Goal: Task Accomplishment & Management: Manage account settings

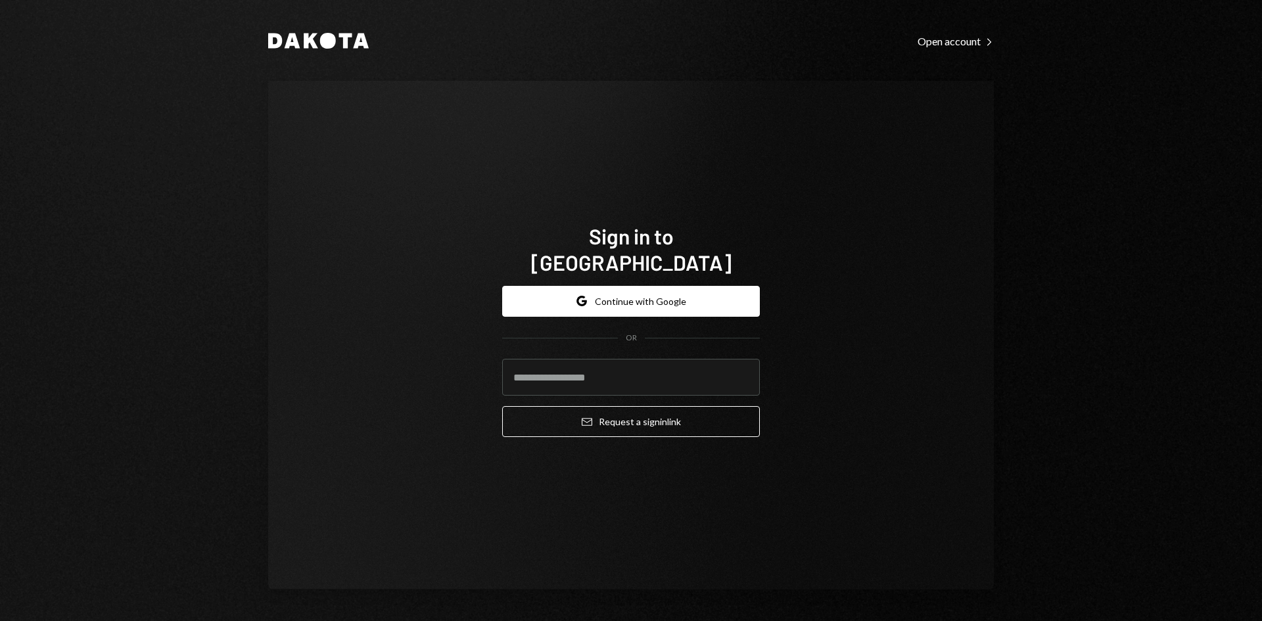
type input "**********"
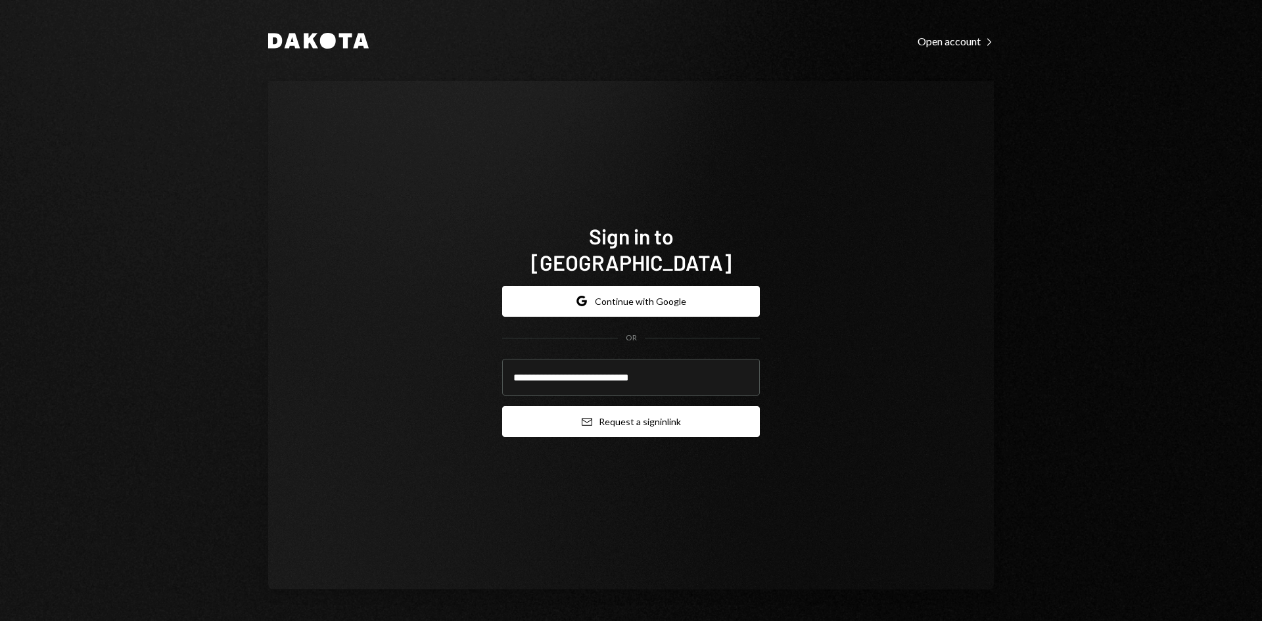
click at [607, 406] on button "Email Request a sign in link" at bounding box center [631, 421] width 258 height 31
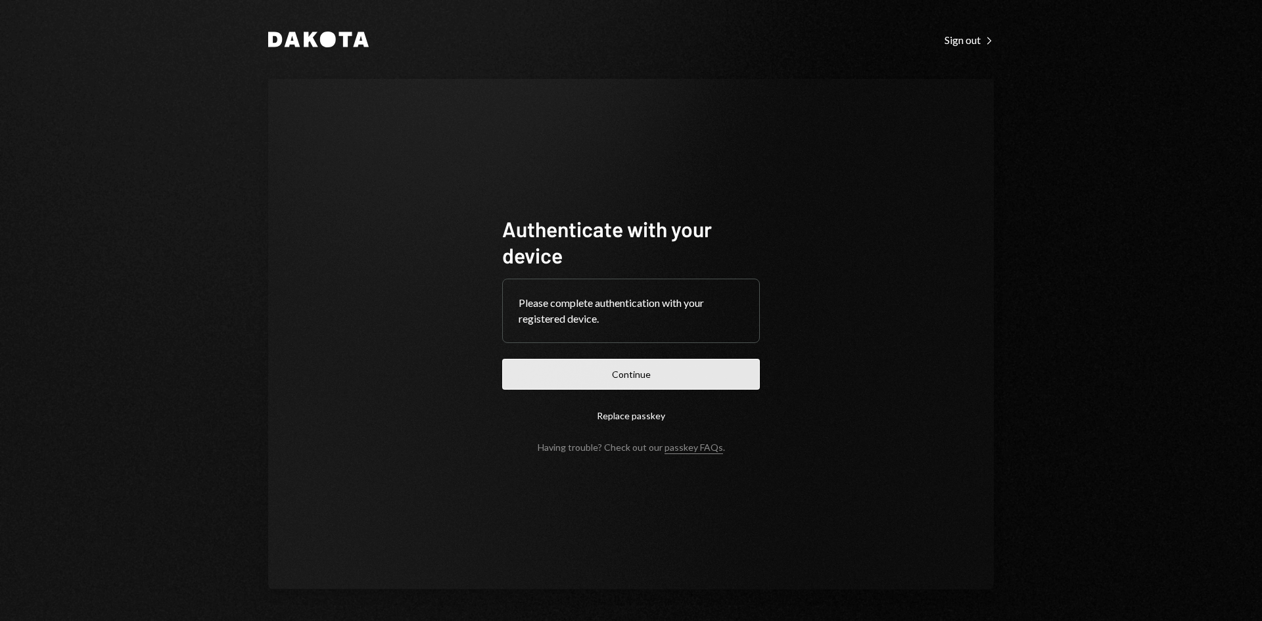
click at [655, 377] on button "Continue" at bounding box center [631, 374] width 258 height 31
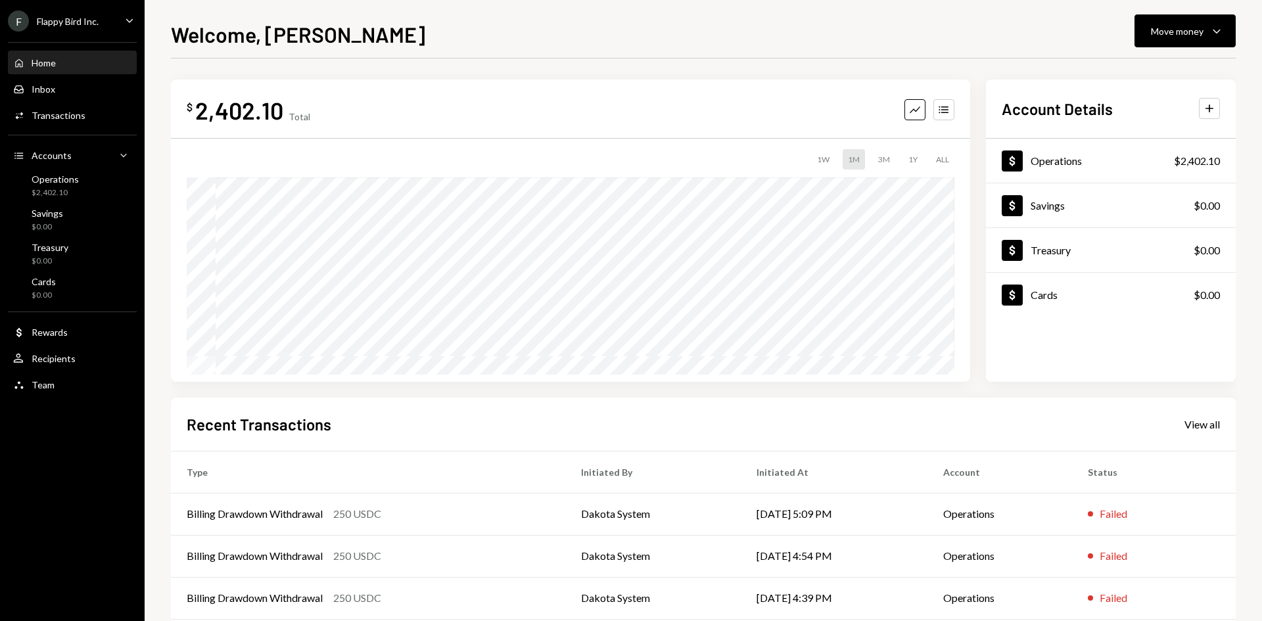
click at [128, 20] on icon "Main" at bounding box center [129, 20] width 7 height 4
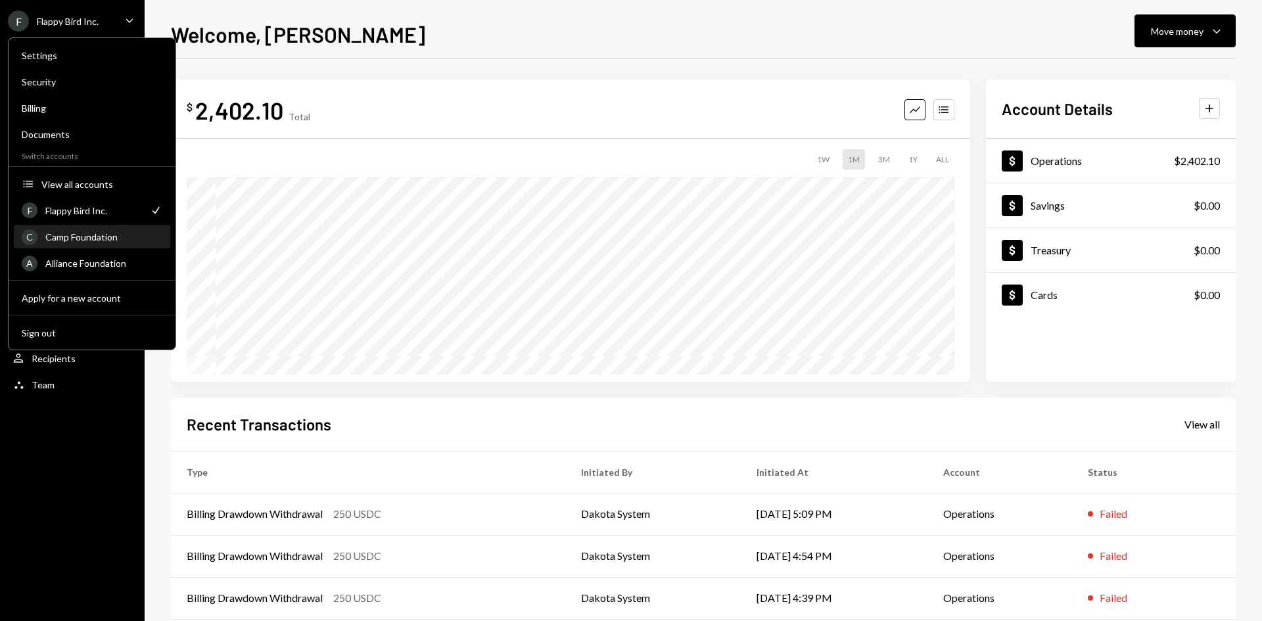
click at [92, 235] on div "Camp Foundation" at bounding box center [103, 236] width 117 height 11
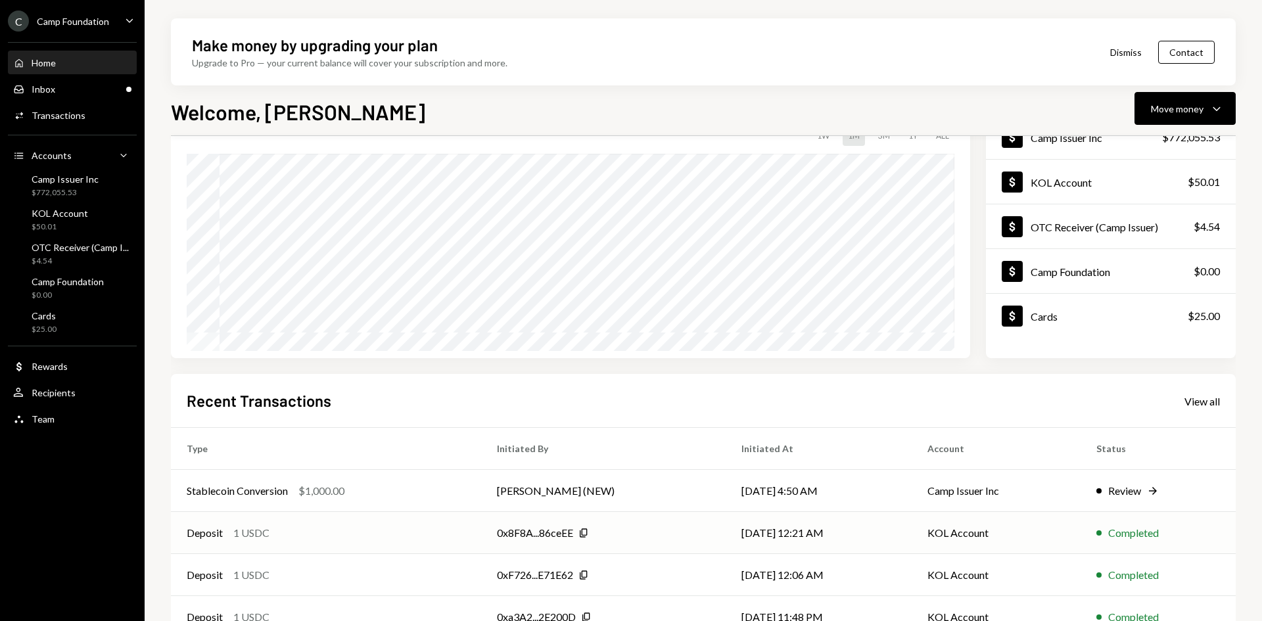
scroll to position [131, 0]
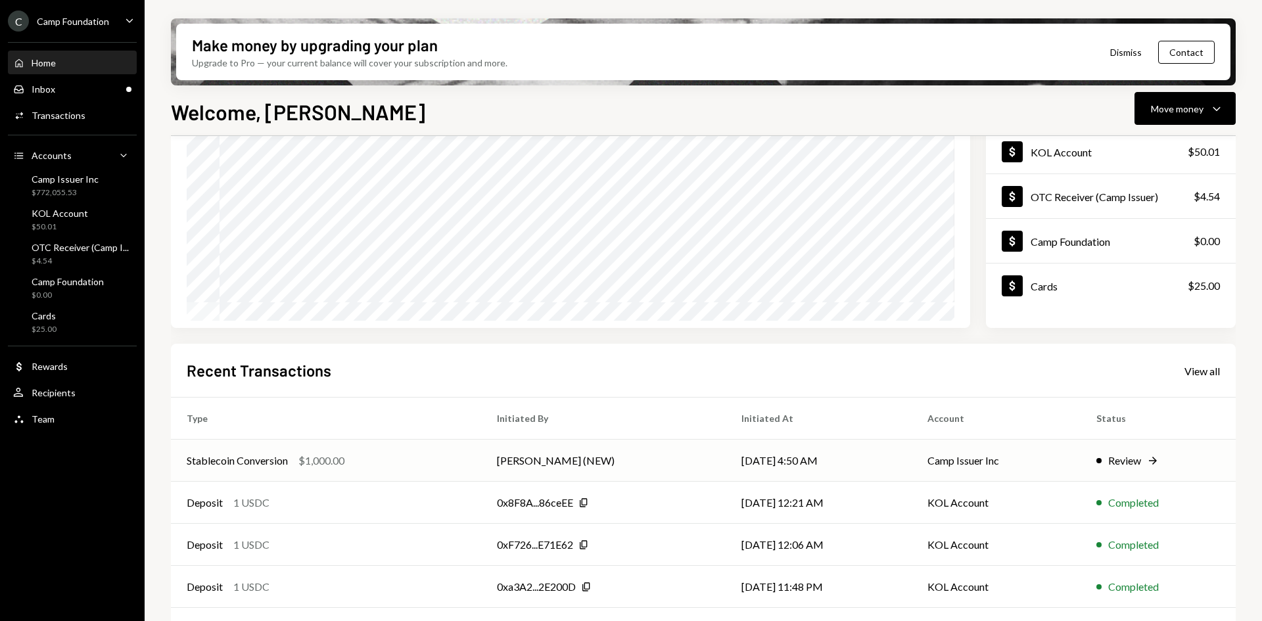
click at [372, 461] on div "Stablecoin Conversion $1,000.00" at bounding box center [326, 461] width 279 height 16
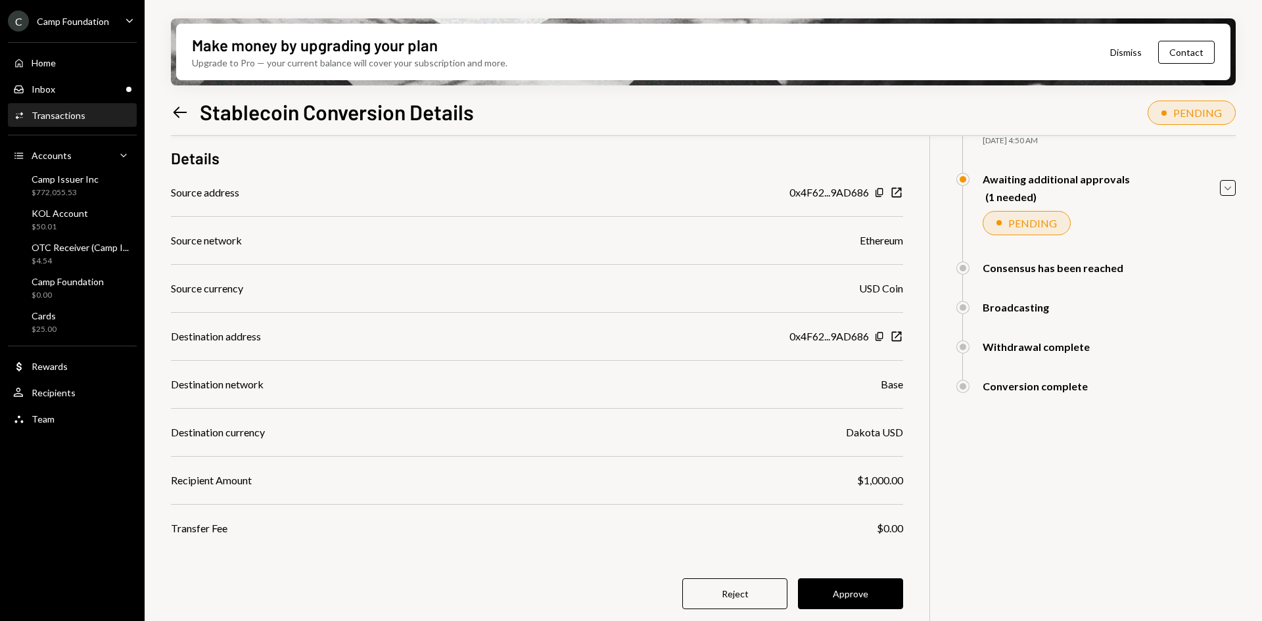
scroll to position [105, 0]
click at [844, 588] on button "Approve" at bounding box center [850, 591] width 105 height 31
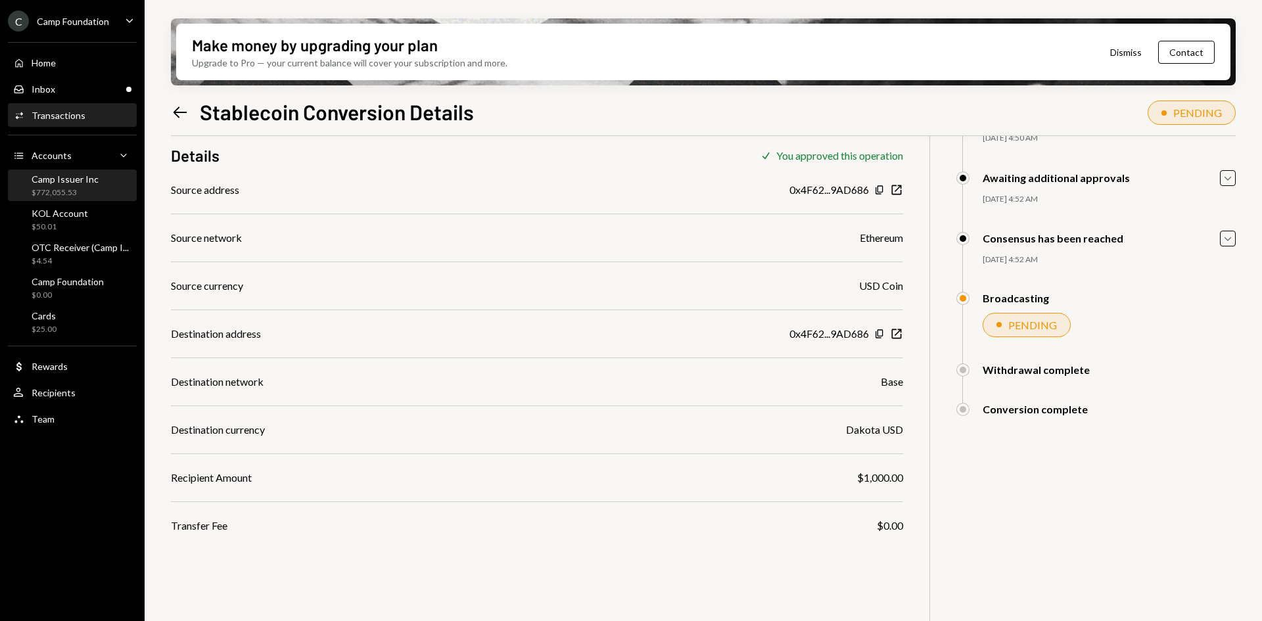
click at [81, 195] on div "$772,055.53" at bounding box center [65, 192] width 67 height 11
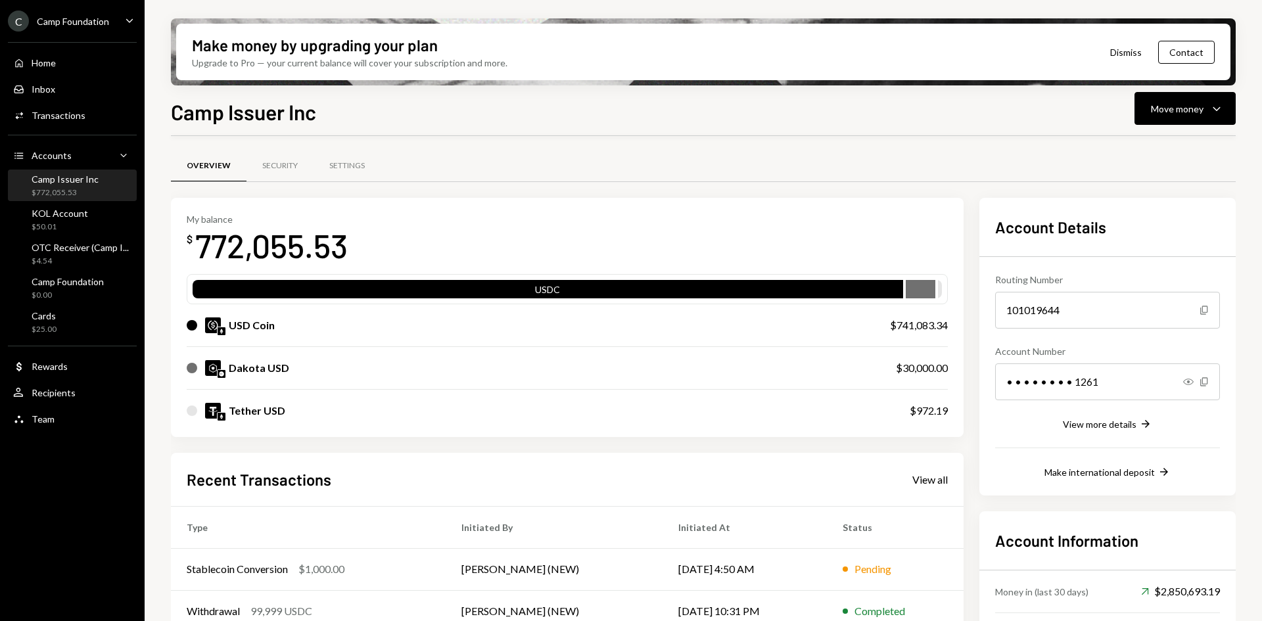
scroll to position [66, 0]
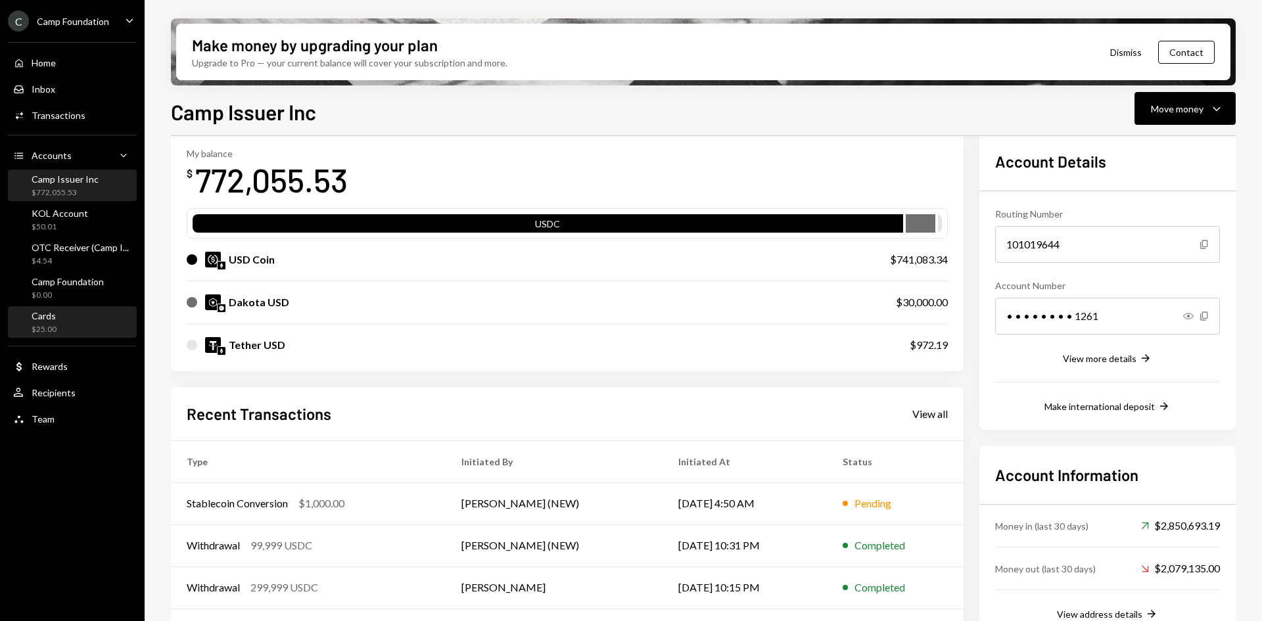
click at [78, 325] on div "Cards $25.00" at bounding box center [72, 322] width 118 height 25
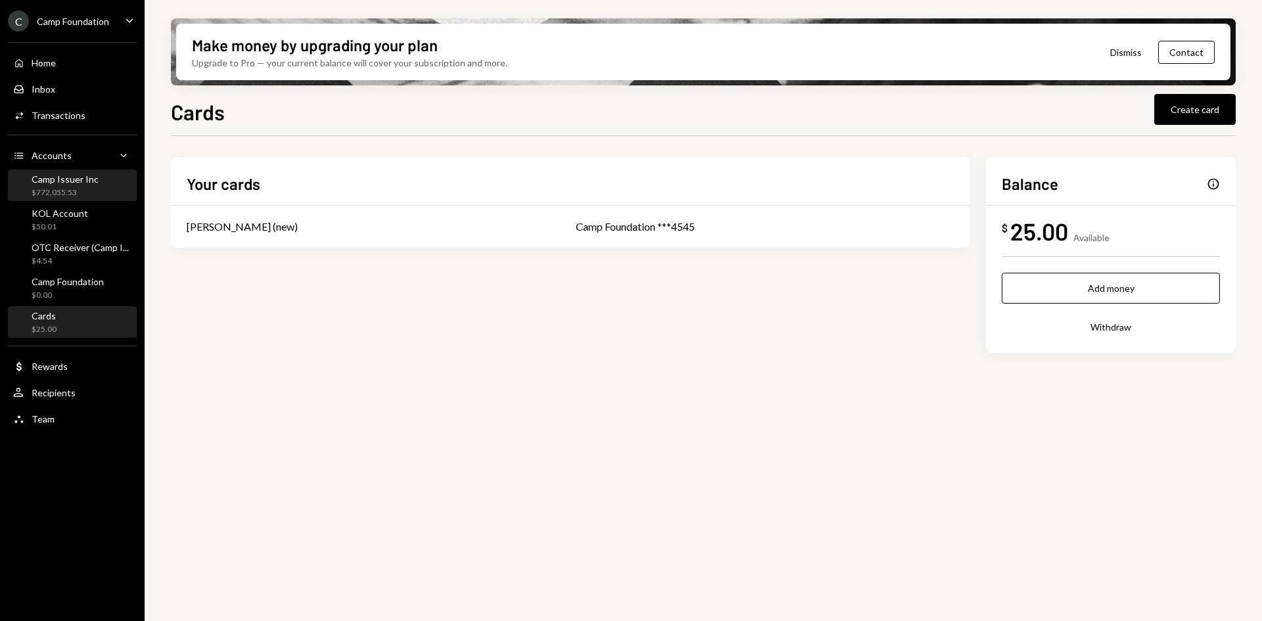
click at [87, 200] on div "Camp Issuer Inc $772,055.53" at bounding box center [72, 186] width 118 height 30
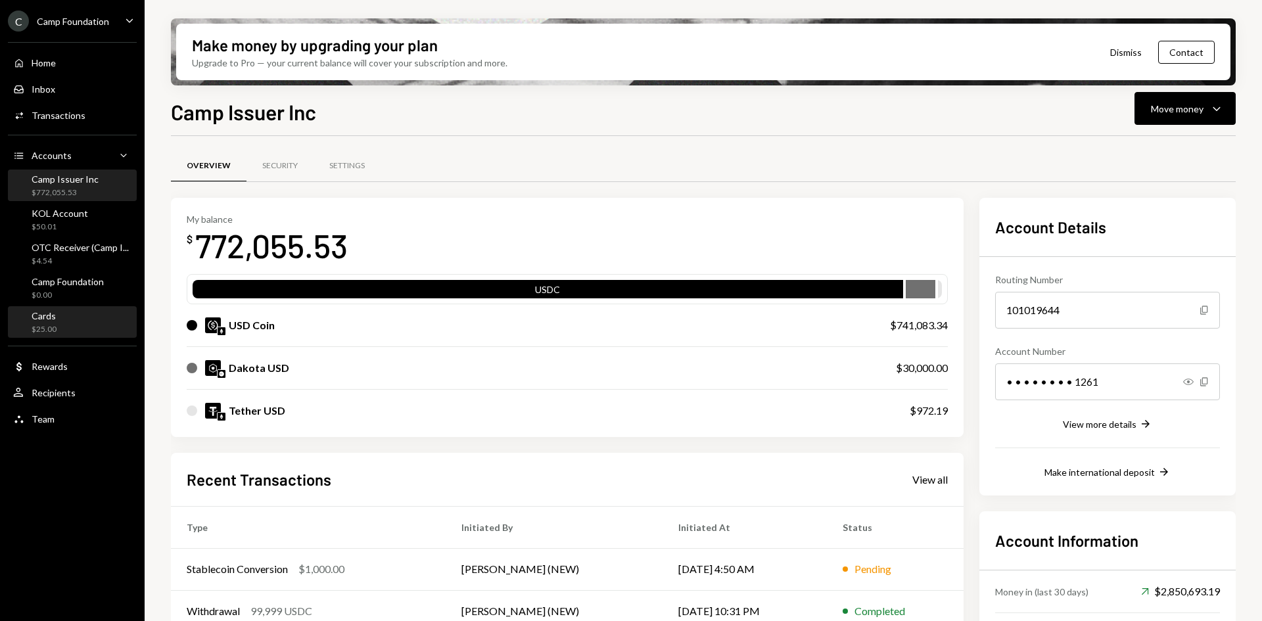
click at [74, 328] on div "Cards $25.00" at bounding box center [72, 322] width 118 height 25
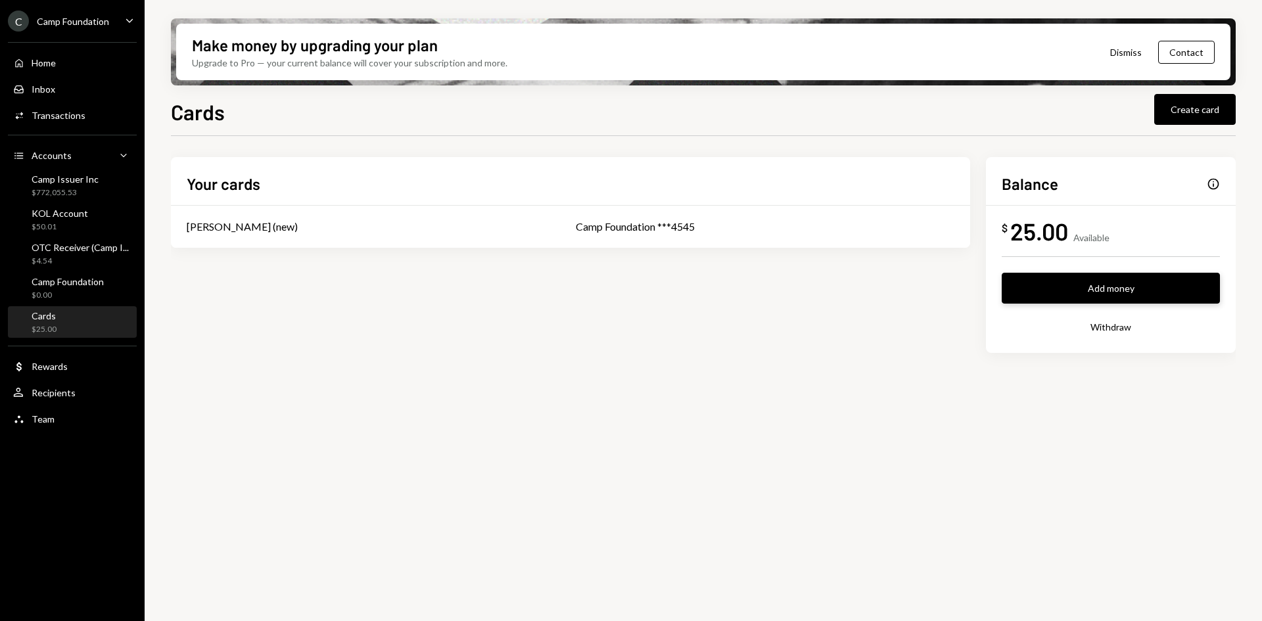
click at [1069, 292] on button "Add money" at bounding box center [1111, 288] width 218 height 31
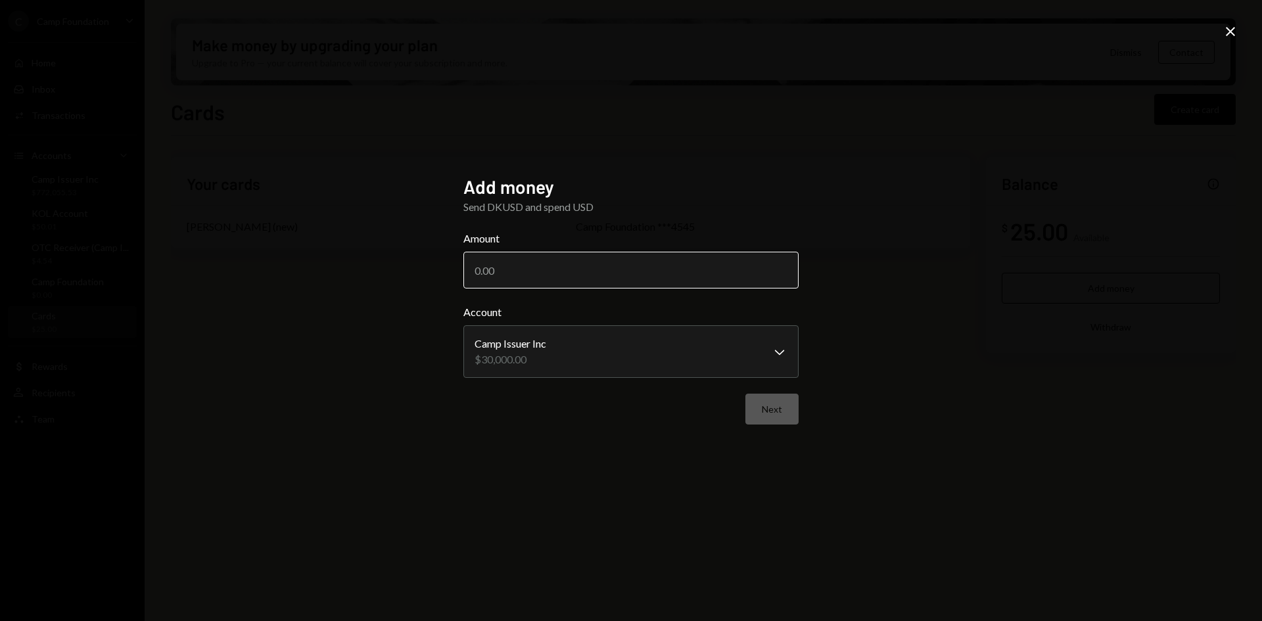
click at [573, 277] on input "Amount" at bounding box center [630, 270] width 335 height 37
type input "1000"
click at [790, 414] on button "Next" at bounding box center [771, 409] width 53 height 31
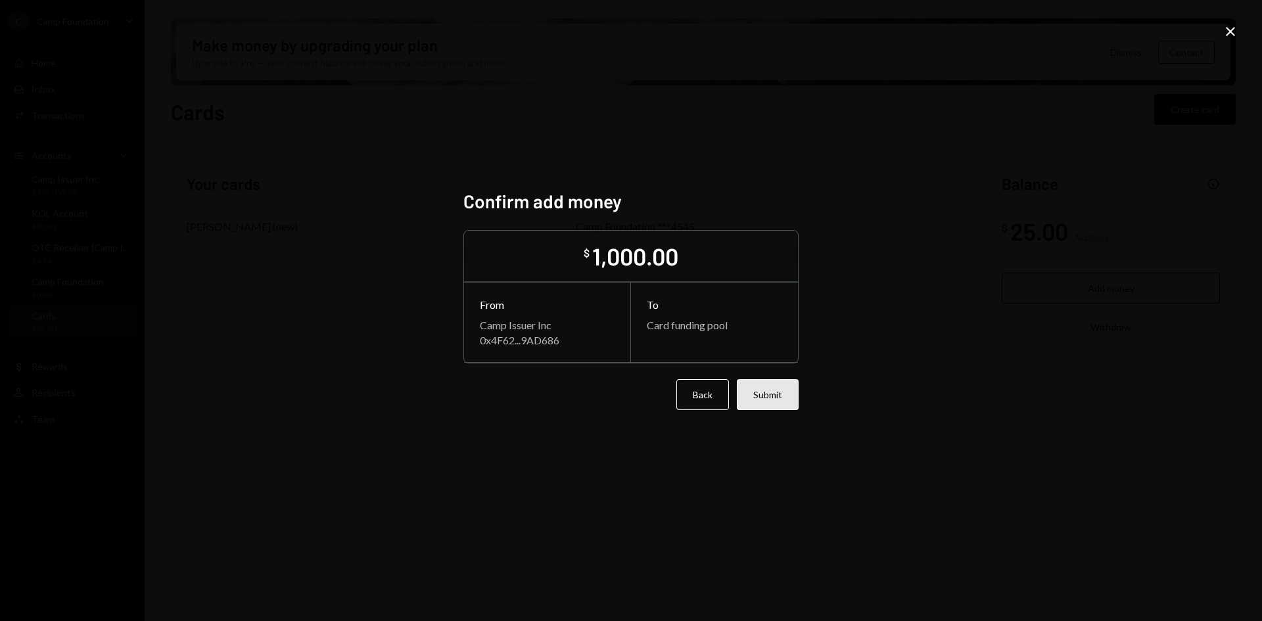
click at [775, 397] on button "Submit" at bounding box center [768, 394] width 62 height 31
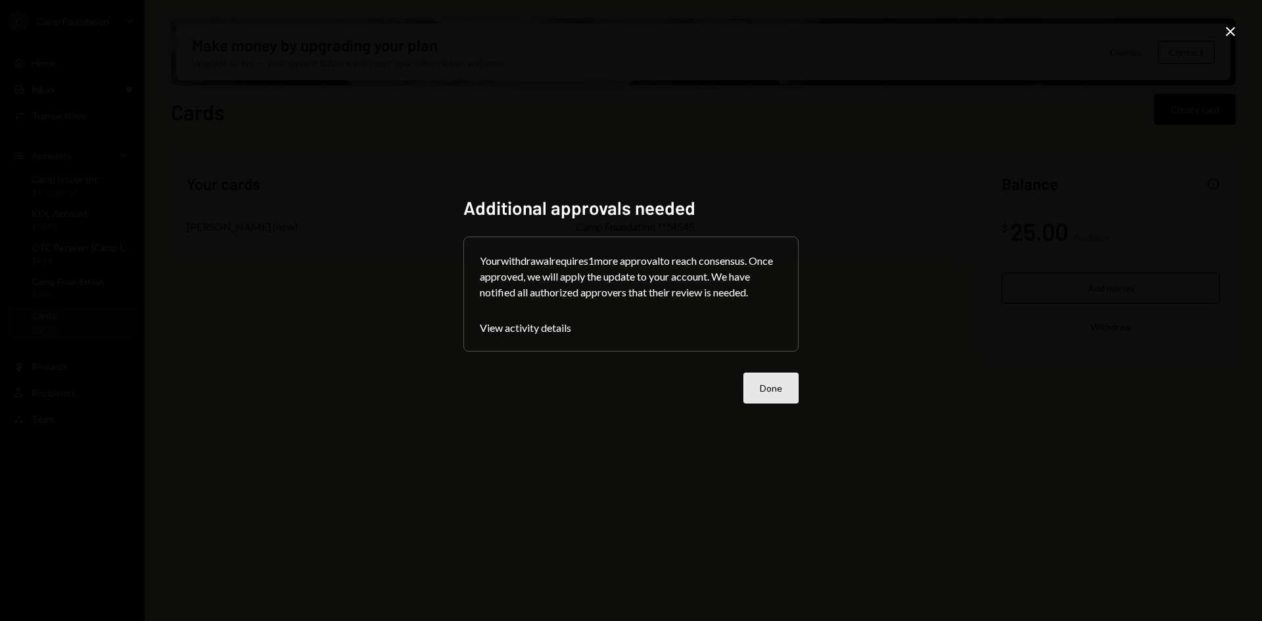
click at [768, 394] on button "Done" at bounding box center [770, 388] width 55 height 31
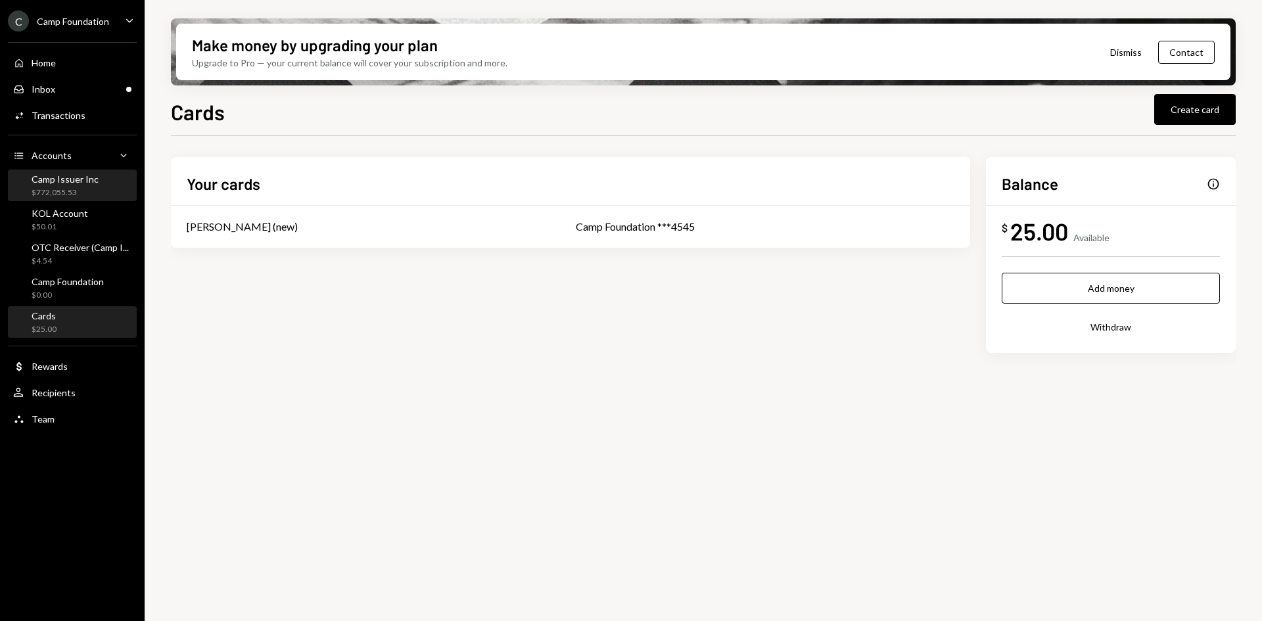
click at [89, 181] on div "Camp Issuer Inc" at bounding box center [65, 179] width 67 height 11
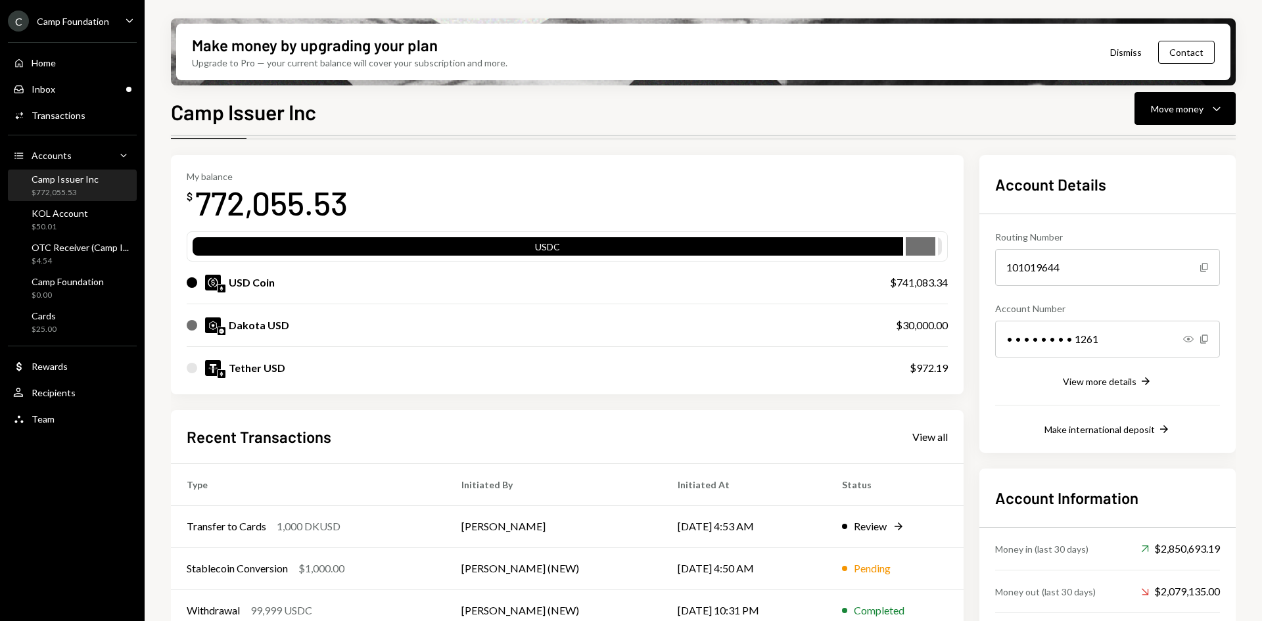
scroll to position [66, 0]
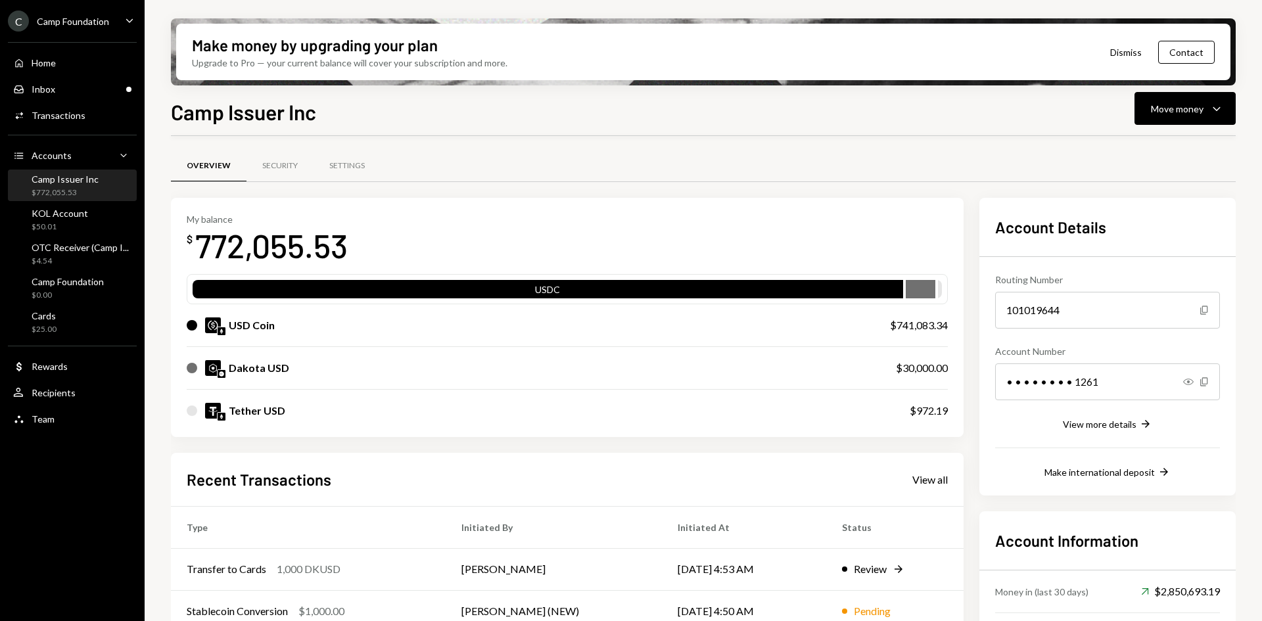
scroll to position [66, 0]
